Goal: Task Accomplishment & Management: Use online tool/utility

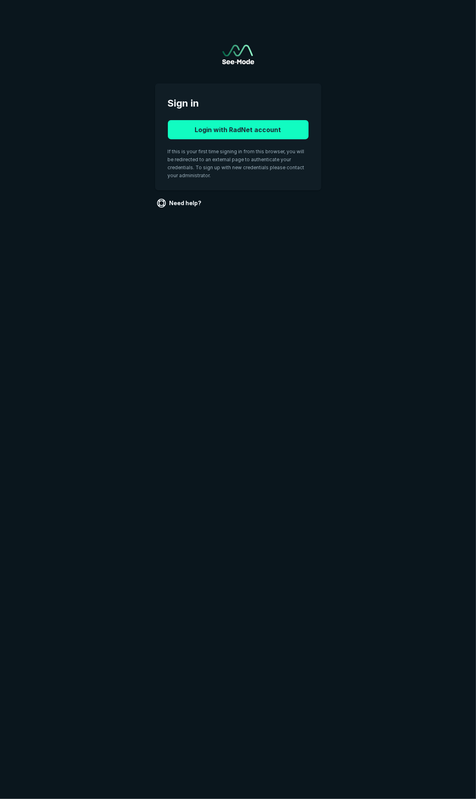
drag, startPoint x: 358, startPoint y: 245, endPoint x: 186, endPoint y: 131, distance: 206.5
click at [359, 238] on html "Sign in Login with RadNet account If this is your first time signing in from th…" at bounding box center [238, 119] width 476 height 238
click at [204, 129] on button "Login with RadNet account" at bounding box center [238, 129] width 141 height 19
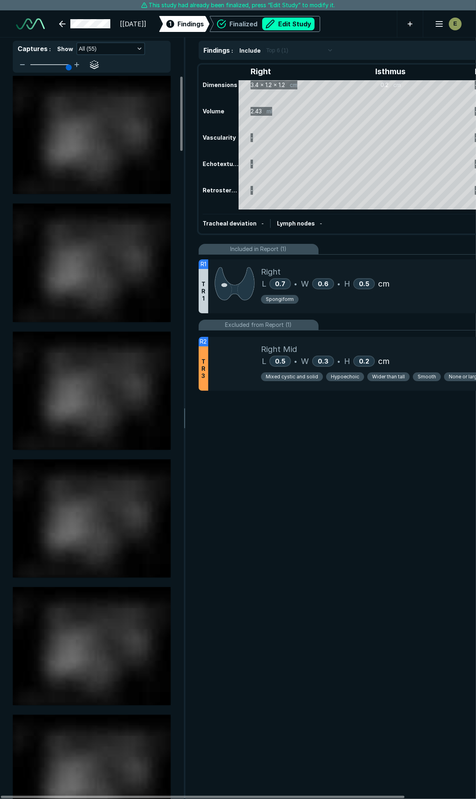
scroll to position [4437, 3166]
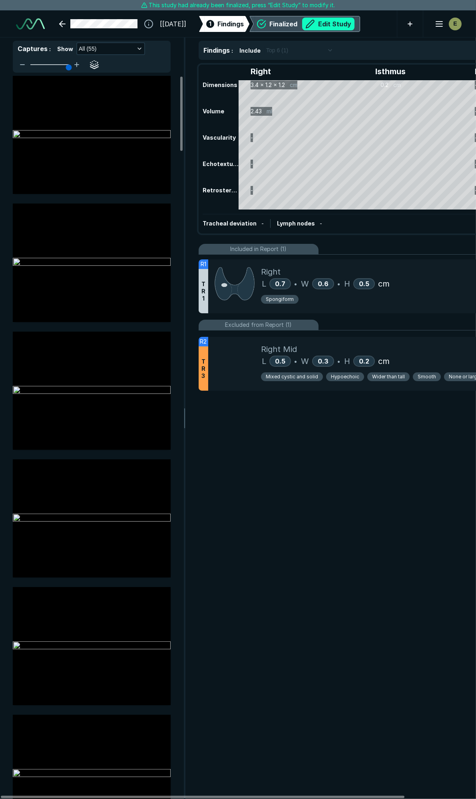
click at [348, 20] on button "Edit Study" at bounding box center [328, 24] width 52 height 13
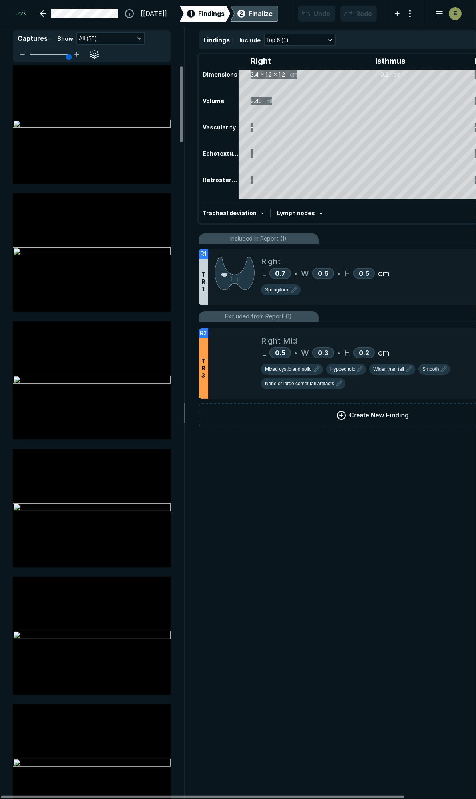
scroll to position [4484, 3166]
click at [432, 268] on div "L 0.7 • W 0.6 • H 0.5 cm" at bounding box center [400, 274] width 279 height 12
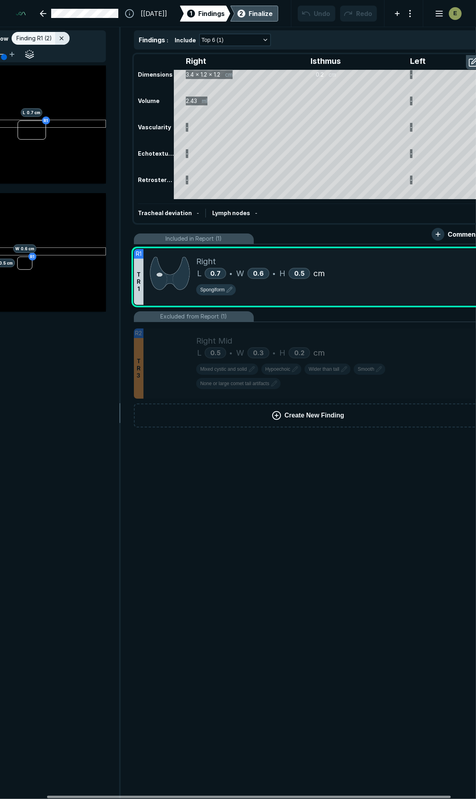
scroll to position [0, 83]
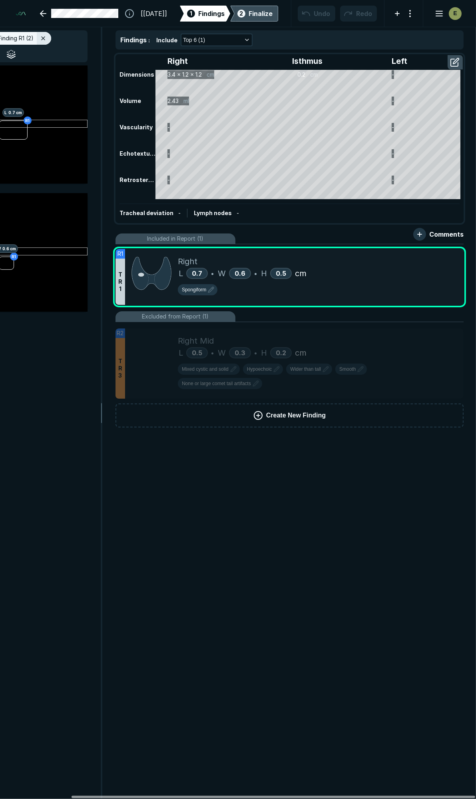
drag, startPoint x: 193, startPoint y: 797, endPoint x: 293, endPoint y: 804, distance: 99.7
click at [293, 799] on div at bounding box center [272, 797] width 403 height 2
click at [393, 274] on div "L 0.7 • W 0.6 • H 0.5 cm" at bounding box center [317, 274] width 279 height 12
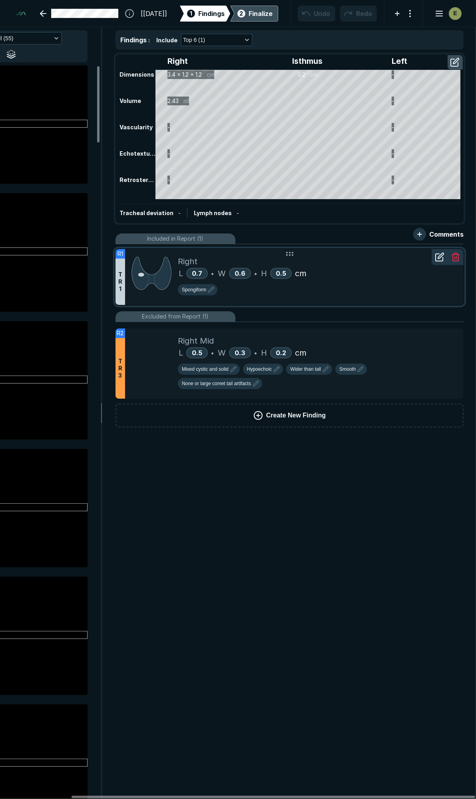
scroll to position [4242, 1723]
click at [436, 255] on icon at bounding box center [439, 257] width 10 height 10
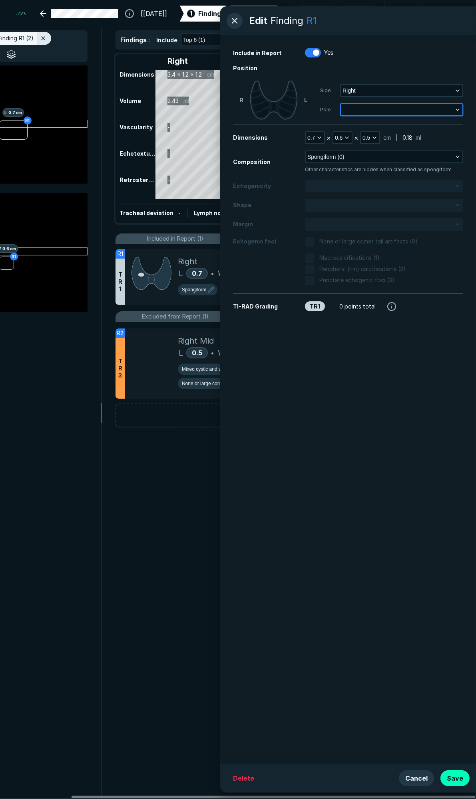
click at [375, 109] on button "button" at bounding box center [401, 109] width 121 height 11
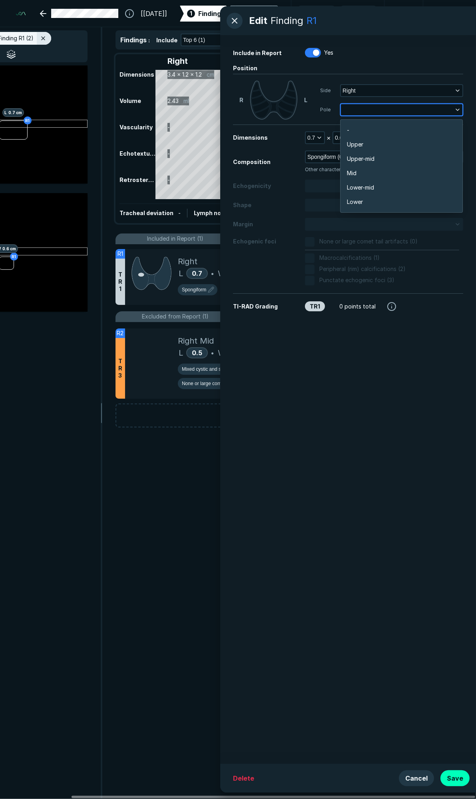
scroll to position [1396, 1574]
click at [367, 172] on li "Mid" at bounding box center [401, 173] width 122 height 14
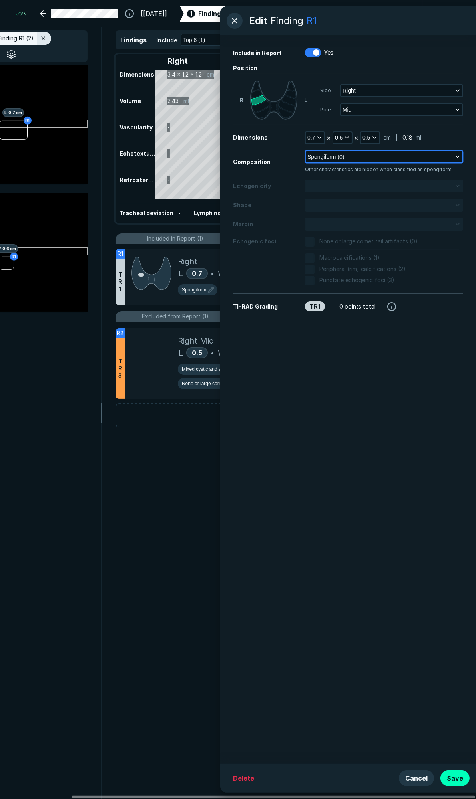
click at [377, 154] on button "Spongiform (0)" at bounding box center [383, 156] width 157 height 11
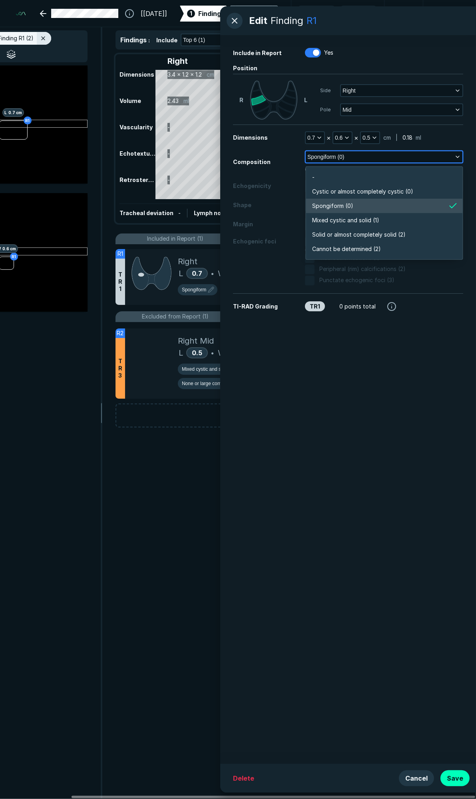
scroll to position [1396, 1729]
click at [355, 230] on span "Solid or almost completely solid (2)" at bounding box center [358, 234] width 93 height 9
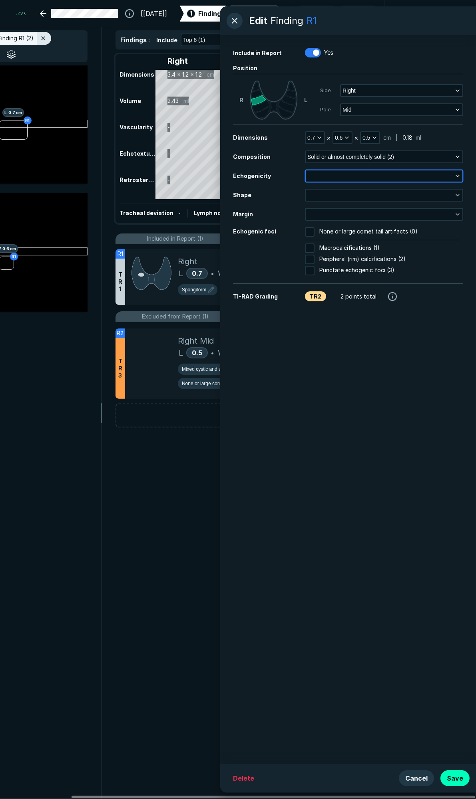
click at [373, 173] on button "button" at bounding box center [383, 175] width 157 height 11
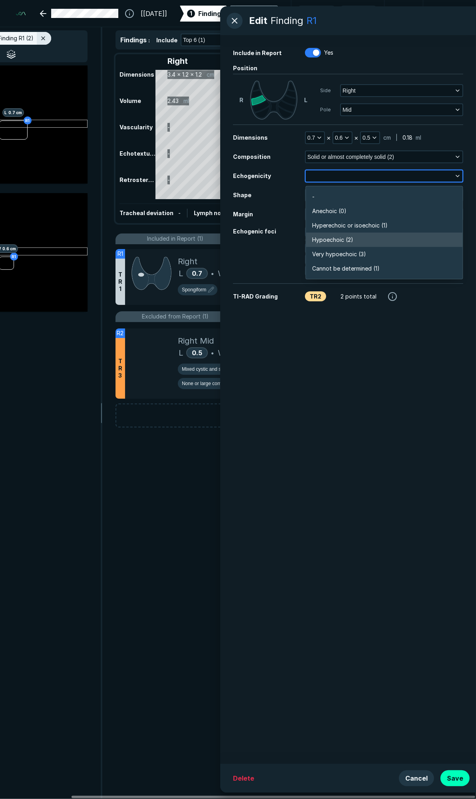
click at [351, 238] on span "Hypoechoic (2)" at bounding box center [332, 240] width 41 height 9
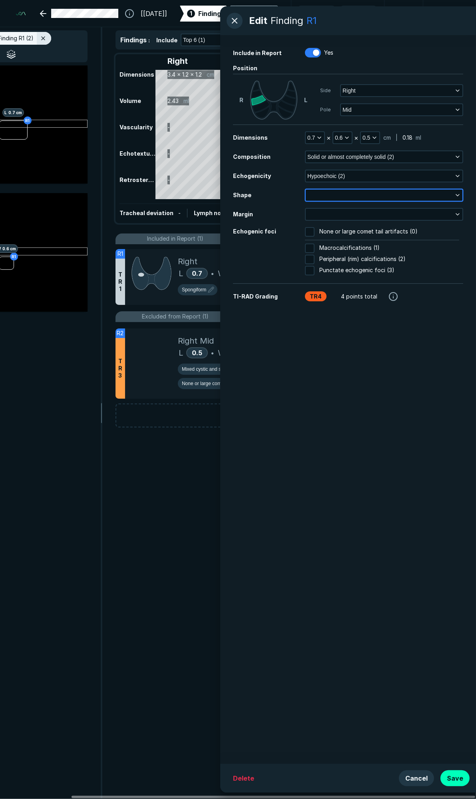
click at [382, 198] on button "button" at bounding box center [383, 195] width 157 height 11
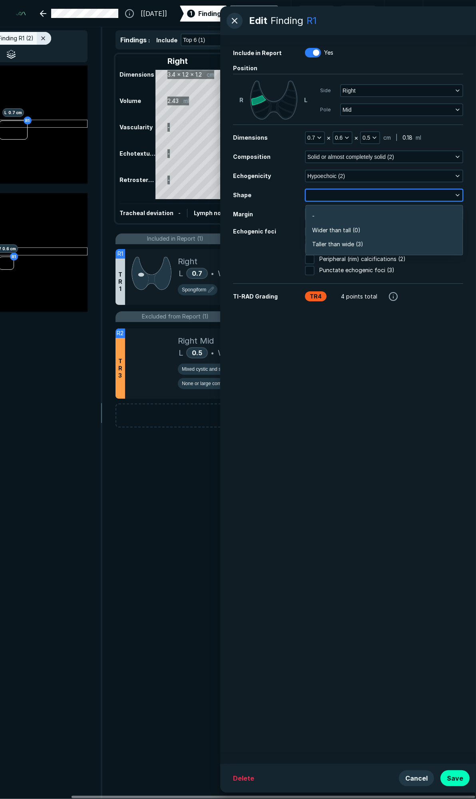
scroll to position [1203, 1729]
click at [356, 228] on span "Wider than tall (0)" at bounding box center [336, 230] width 48 height 9
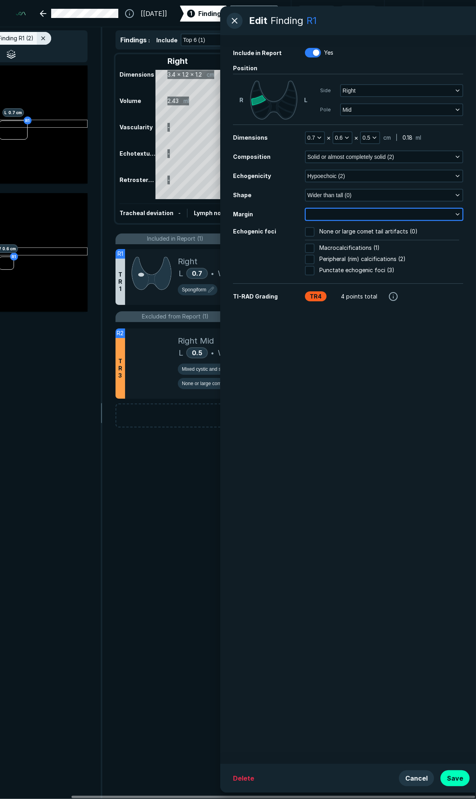
click at [359, 211] on button "button" at bounding box center [383, 214] width 157 height 11
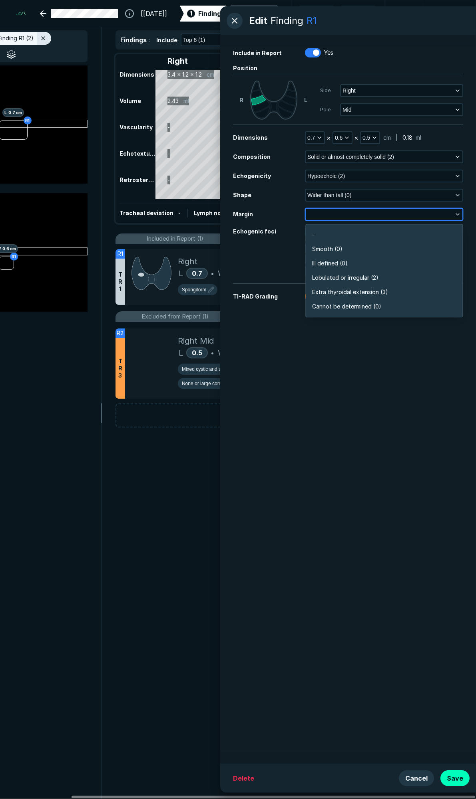
scroll to position [1396, 1729]
click at [346, 247] on li "Smooth (0)" at bounding box center [383, 249] width 157 height 14
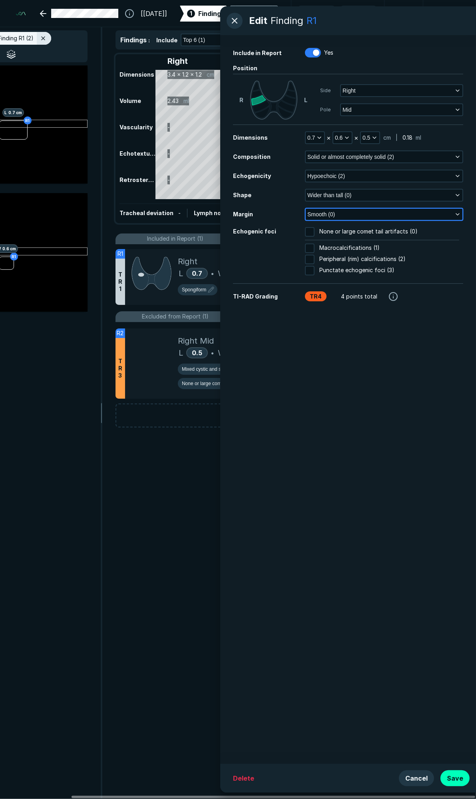
click at [353, 210] on button "Smooth (0)" at bounding box center [383, 214] width 157 height 11
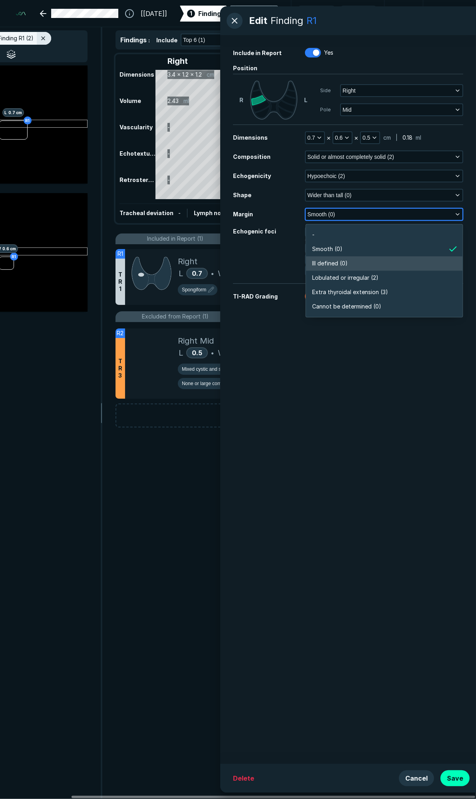
click at [335, 260] on span "Ill defined (0)" at bounding box center [330, 263] width 36 height 9
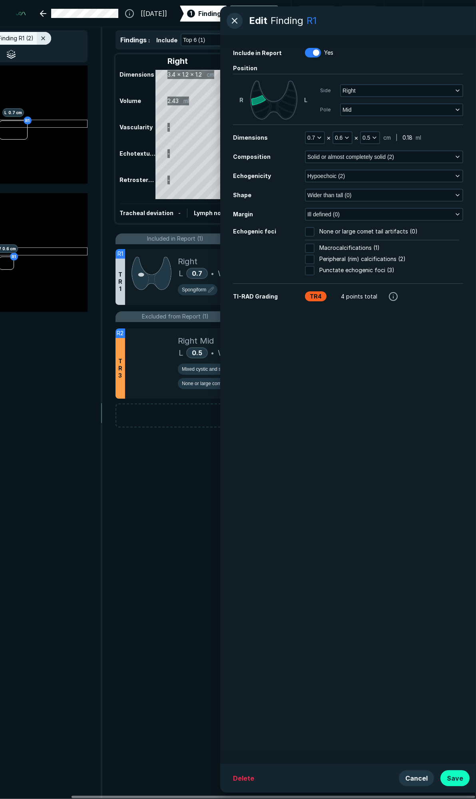
click at [457, 777] on button "Save" at bounding box center [454, 779] width 29 height 16
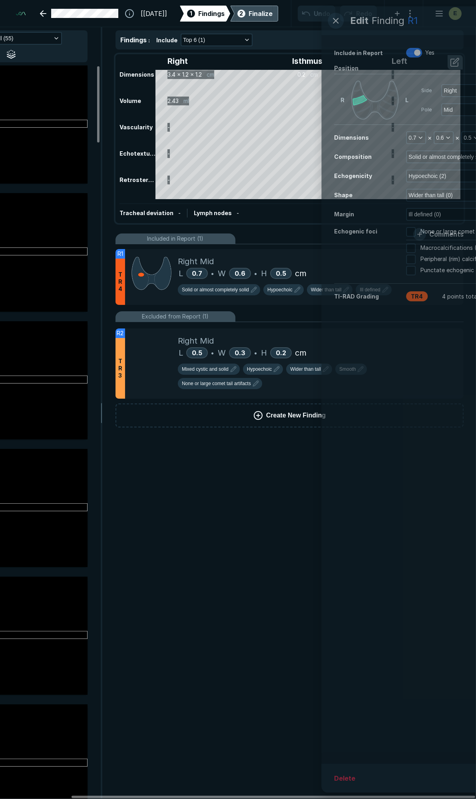
scroll to position [4242, 1723]
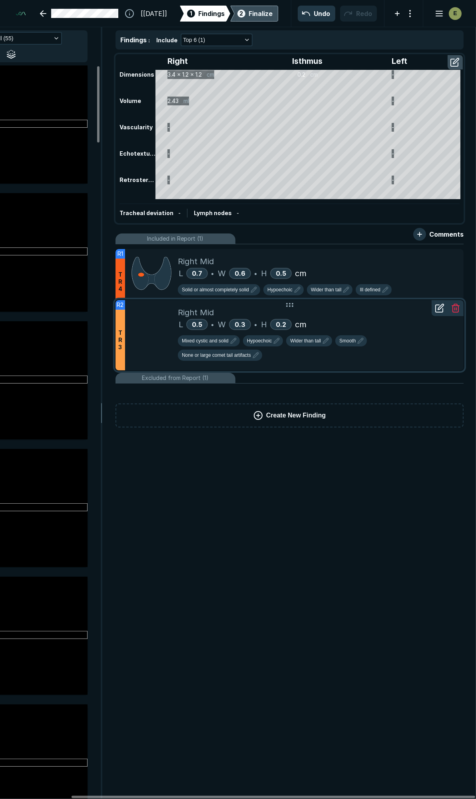
drag, startPoint x: 349, startPoint y: 342, endPoint x: 352, endPoint y: 313, distance: 28.9
click at [352, 313] on div "Right Mid" at bounding box center [317, 313] width 279 height 12
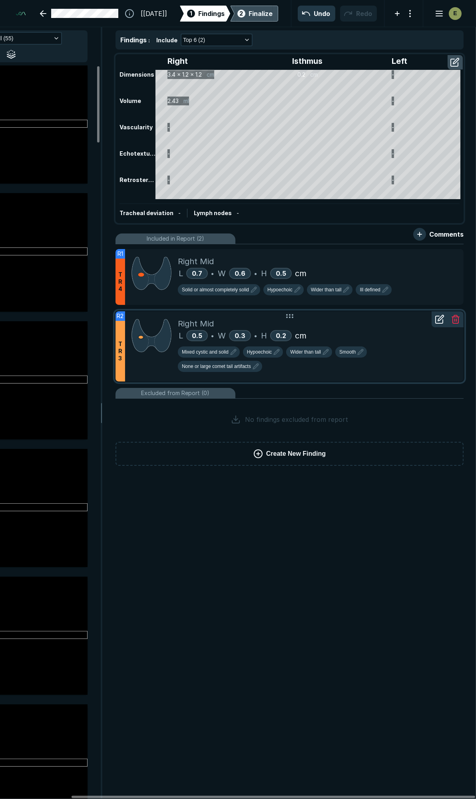
scroll to position [2845, 2578]
click at [397, 325] on div "Right Mid" at bounding box center [317, 324] width 279 height 12
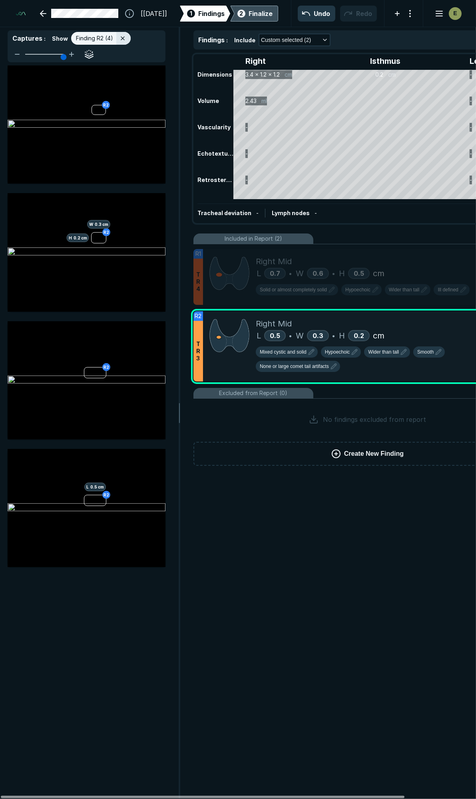
scroll to position [0, 0]
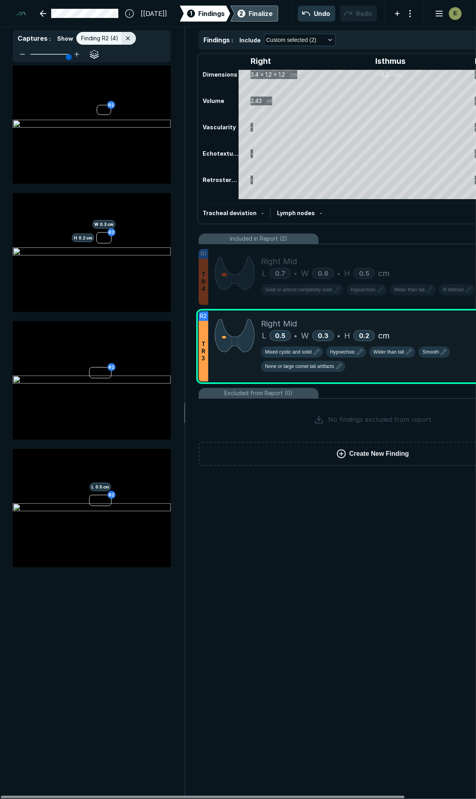
drag, startPoint x: 167, startPoint y: 797, endPoint x: 87, endPoint y: 787, distance: 80.4
click at [87, 796] on div at bounding box center [202, 797] width 403 height 2
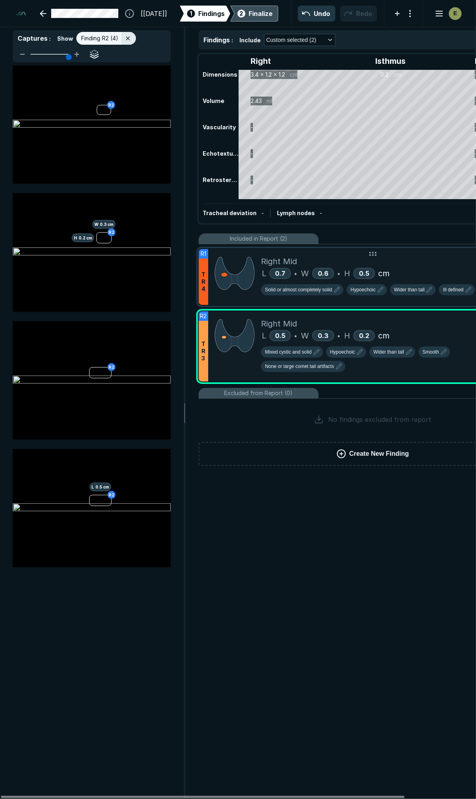
click at [441, 269] on div "L 0.7 • W 0.6 • H 0.5 cm" at bounding box center [400, 274] width 279 height 12
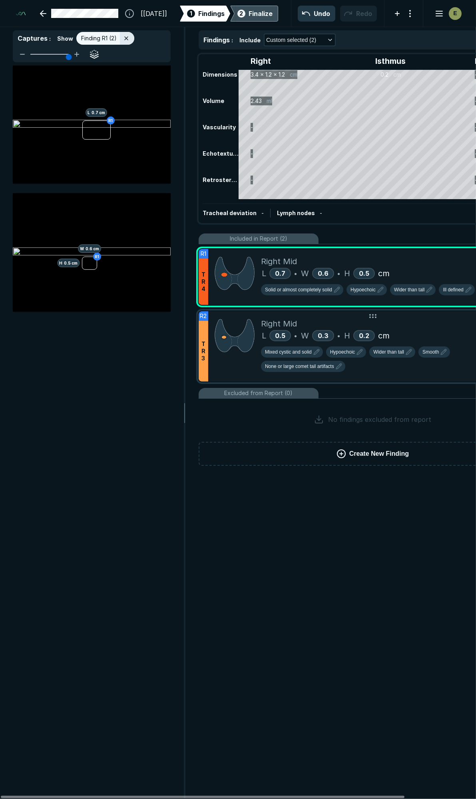
click at [434, 326] on div "Right Mid" at bounding box center [400, 324] width 279 height 12
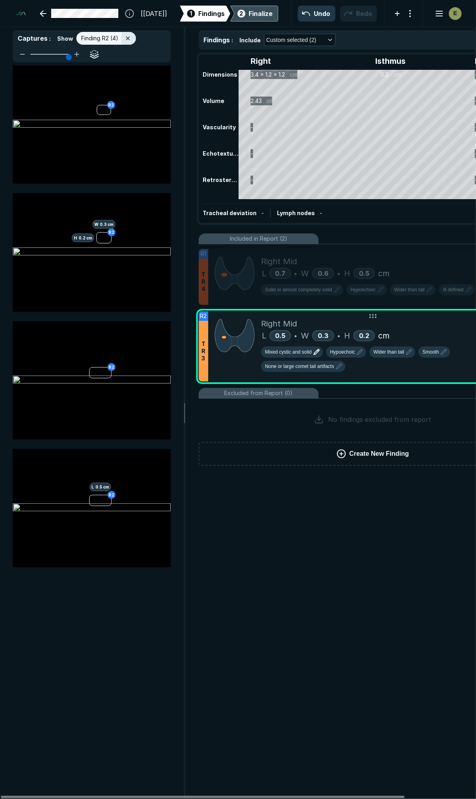
click at [306, 349] on span "Mixed cystic and solid" at bounding box center [288, 352] width 47 height 7
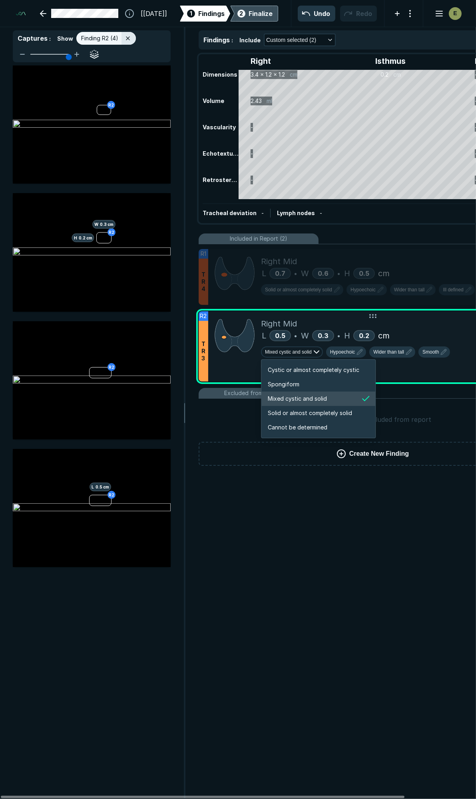
scroll to position [1332, 1533]
click at [298, 413] on span "Solid or almost completely solid" at bounding box center [310, 413] width 84 height 9
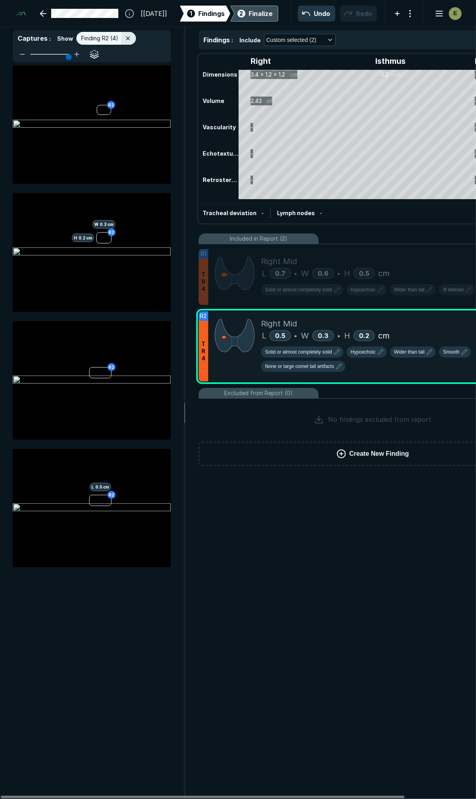
click at [250, 15] on div "Finalize" at bounding box center [260, 14] width 24 height 10
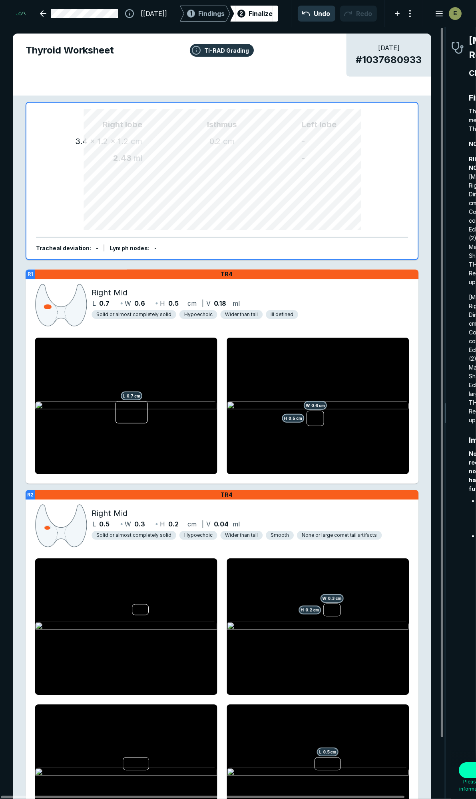
scroll to position [4455, 1443]
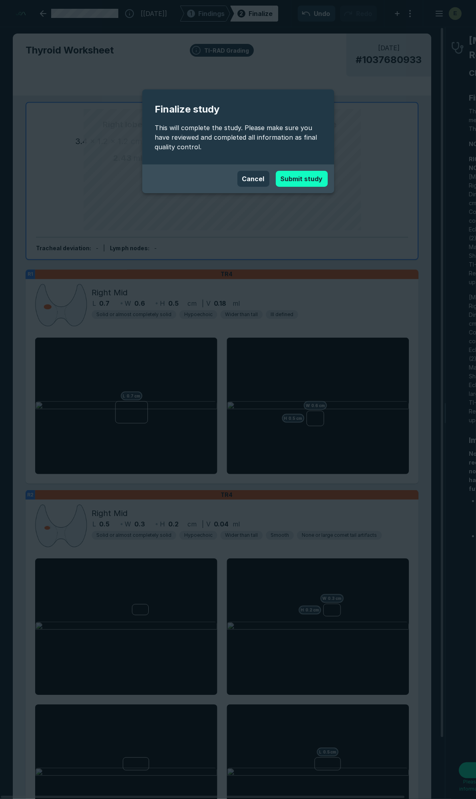
click at [300, 173] on button "Submit study" at bounding box center [302, 179] width 52 height 16
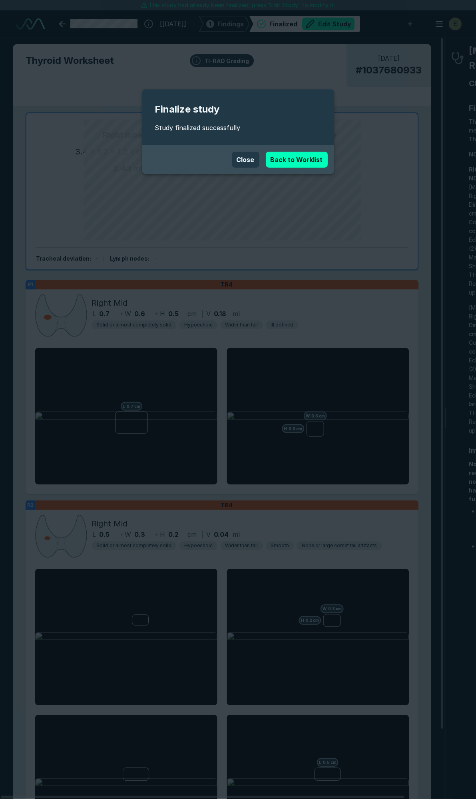
scroll to position [4437, 3166]
click at [292, 156] on link "Back to Worklist" at bounding box center [297, 160] width 62 height 16
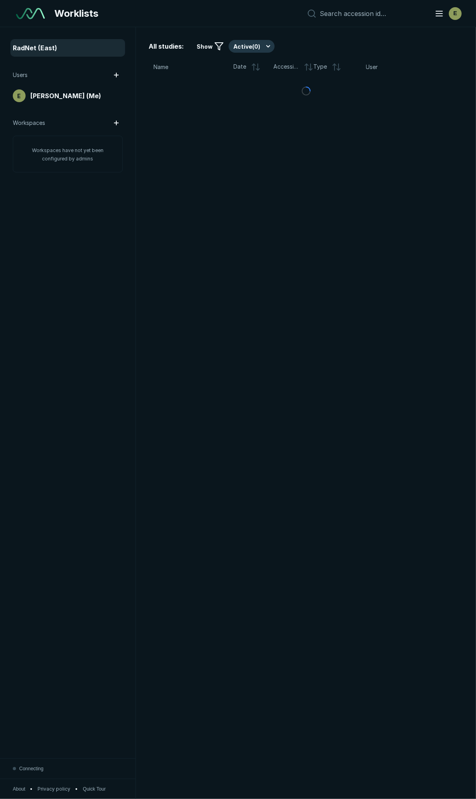
scroll to position [4357, 2428]
